Goal: Transaction & Acquisition: Purchase product/service

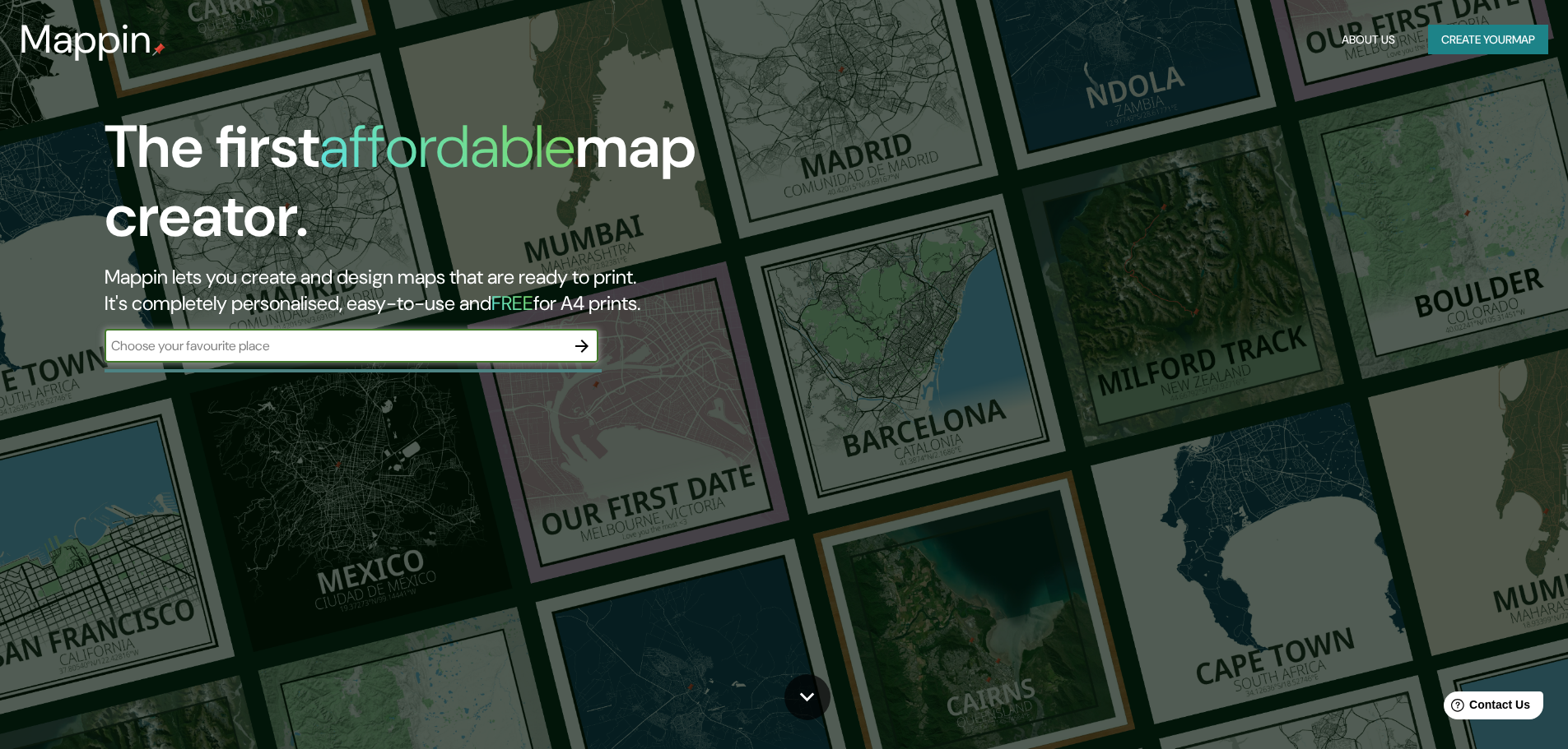
click at [397, 353] on input "text" at bounding box center [335, 345] width 461 height 19
click at [582, 346] on icon "button" at bounding box center [582, 346] width 13 height 13
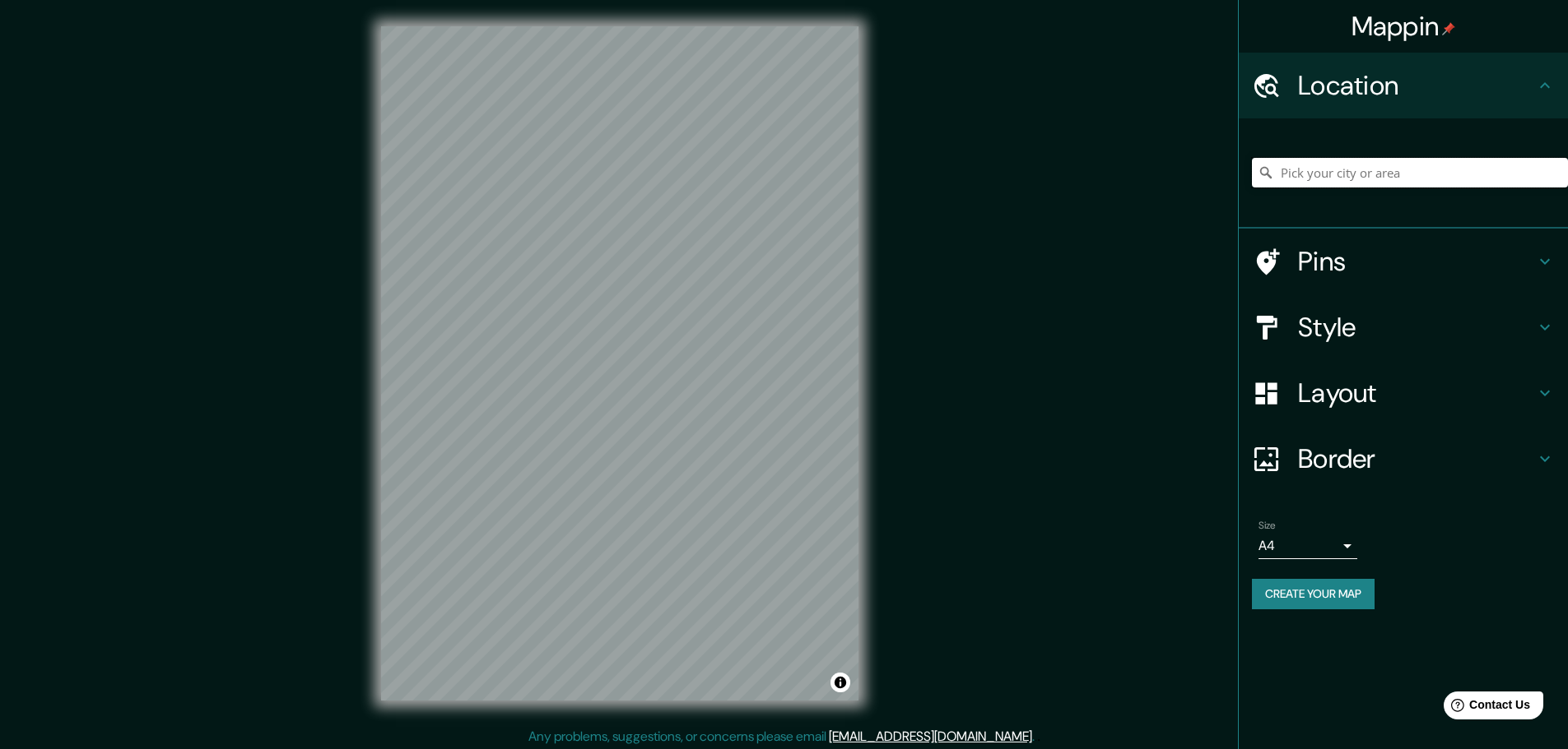
click at [1359, 172] on input "Pick your city or area" at bounding box center [1409, 173] width 316 height 30
paste input "Marenostrum Fuengirola"
type input "Fuengirola, provincia de Málaga, España"
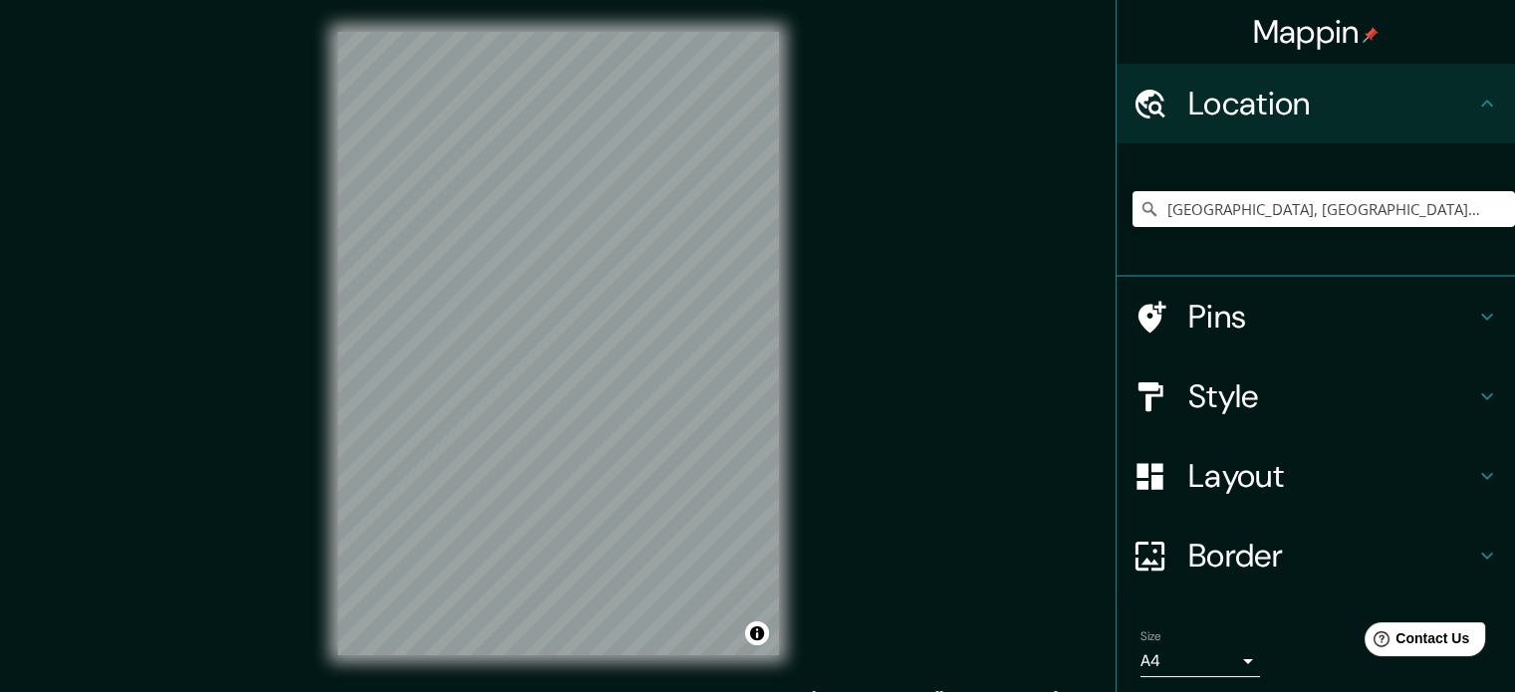
click at [802, 358] on div "© Mapbox © OpenStreetMap Improve this map" at bounding box center [558, 344] width 1364 height 624
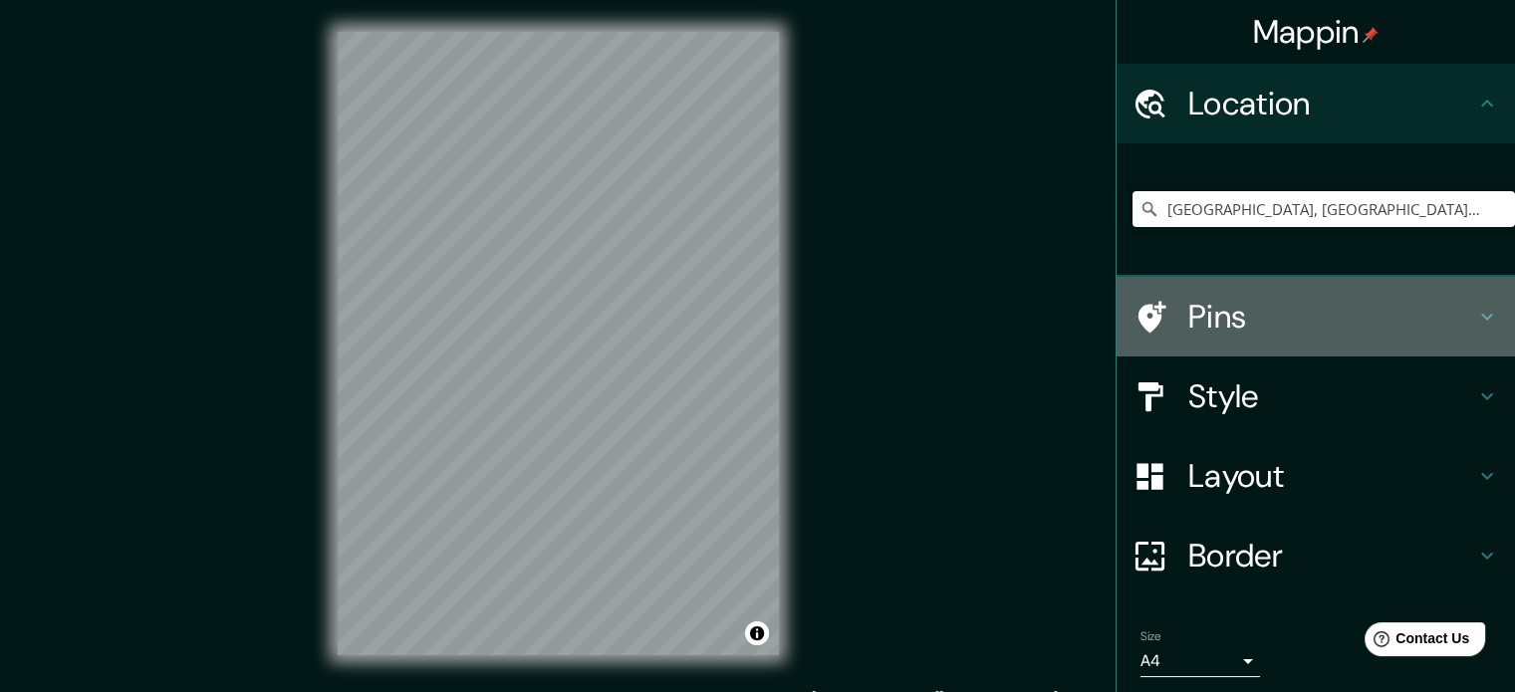
click at [1248, 320] on h4 "Pins" at bounding box center [1331, 317] width 287 height 40
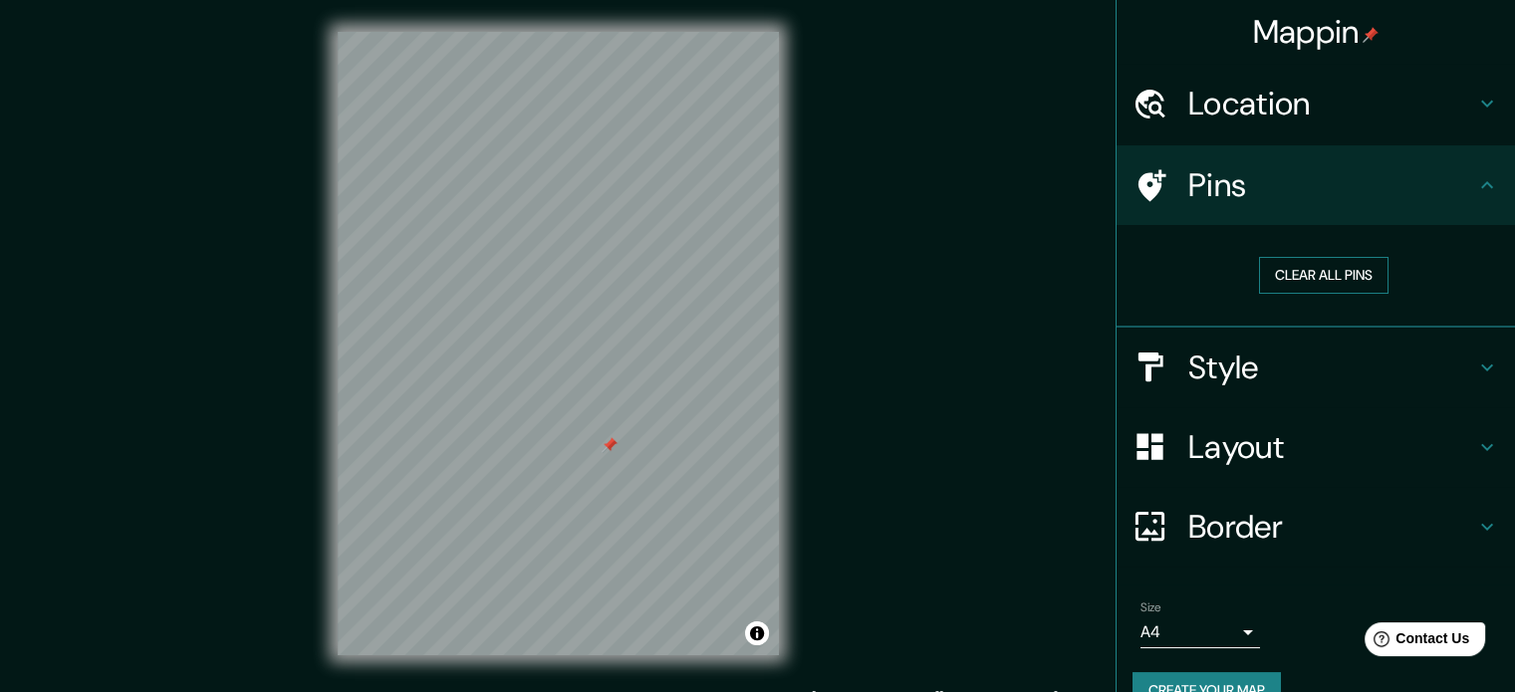
click at [1287, 278] on button "Clear all pins" at bounding box center [1323, 275] width 129 height 37
click at [1185, 681] on button "Create your map" at bounding box center [1207, 690] width 148 height 37
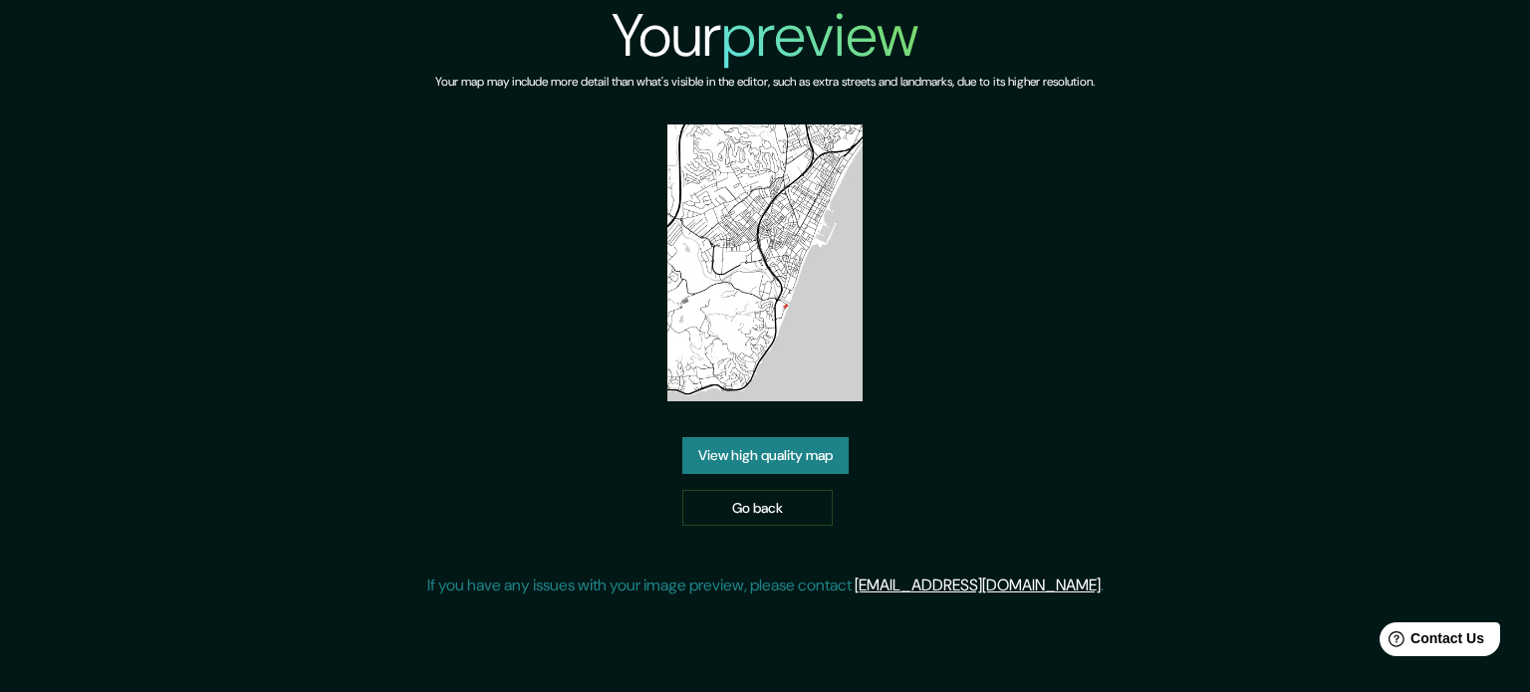
click at [808, 453] on link "View high quality map" at bounding box center [765, 455] width 166 height 37
